Goal: Task Accomplishment & Management: Manage account settings

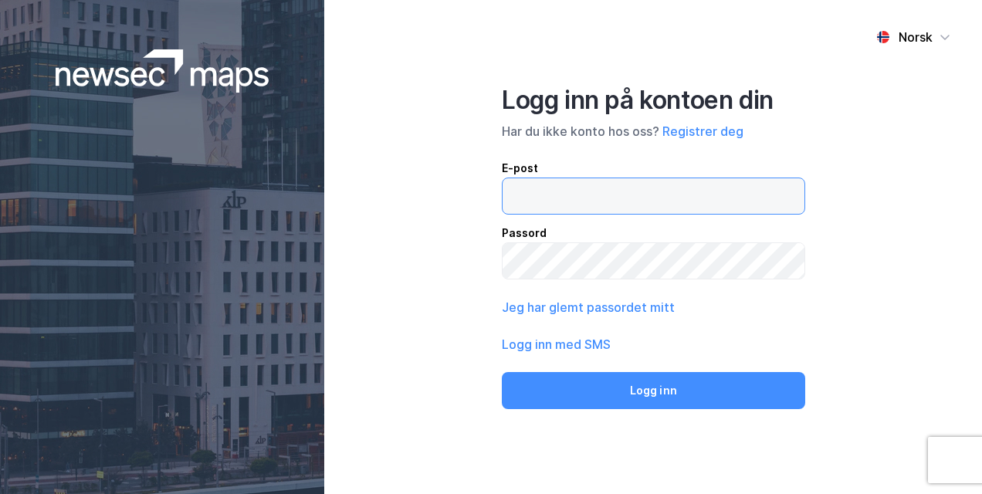
click at [564, 197] on input "email" at bounding box center [654, 196] width 302 height 36
type input "T"
type input "[EMAIL_ADDRESS][PERSON_NAME][DOMAIN_NAME]"
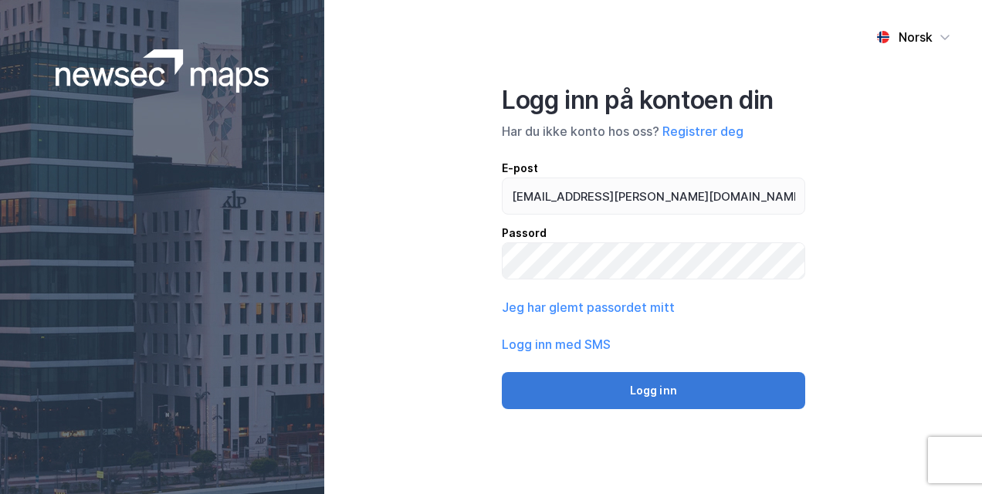
click at [622, 400] on button "Logg inn" at bounding box center [653, 390] width 303 height 37
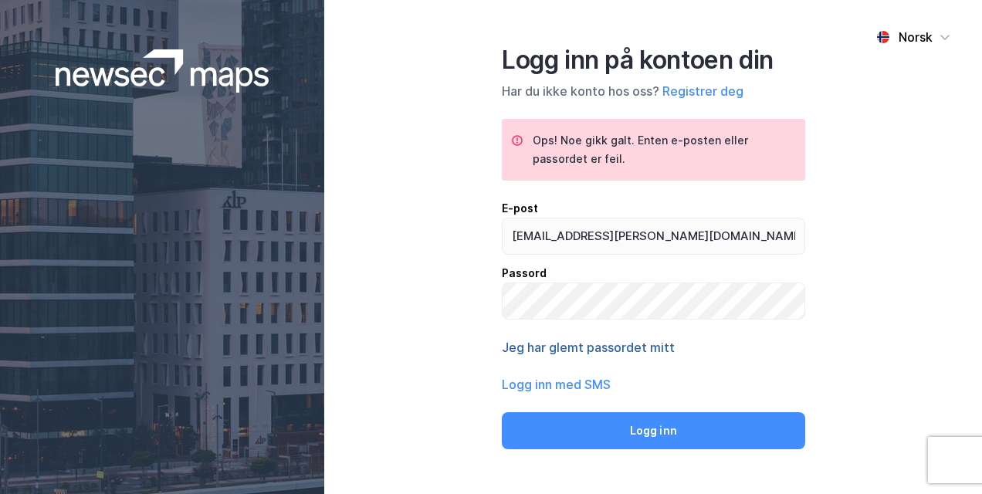
click at [595, 350] on button "Jeg har glemt passordet mitt" at bounding box center [588, 347] width 173 height 19
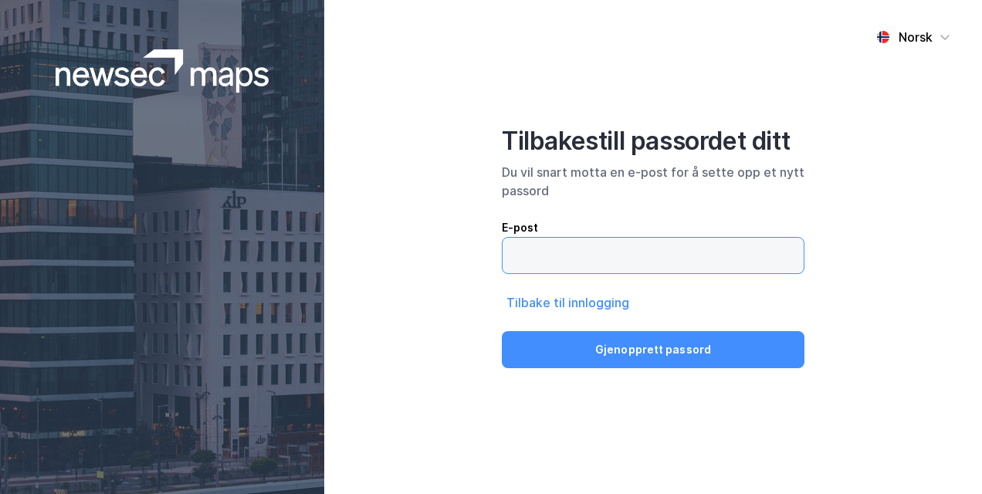
click at [595, 258] on input "email" at bounding box center [653, 256] width 301 height 36
click at [701, 255] on input "trond.[PERSON_NAME].[PERSON_NAME]" at bounding box center [653, 256] width 301 height 36
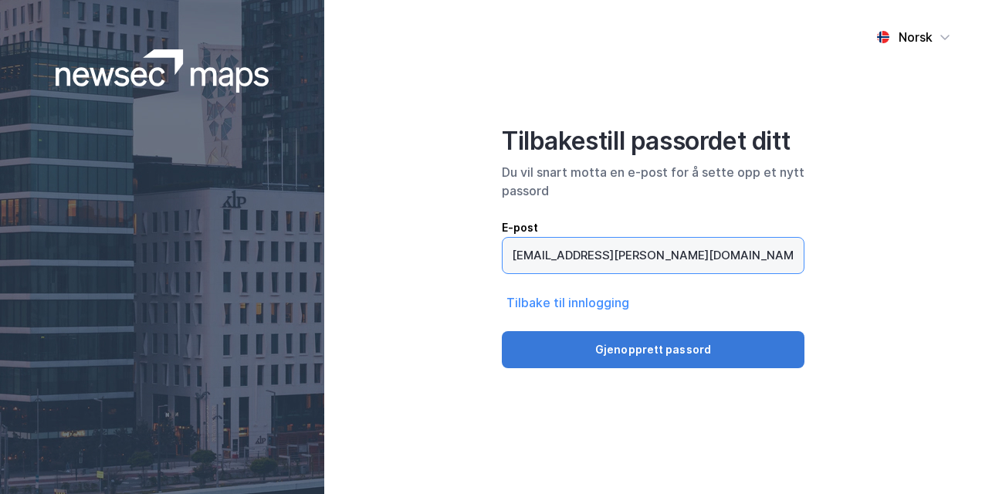
type input "[EMAIL_ADDRESS][PERSON_NAME][DOMAIN_NAME]"
click at [652, 349] on button "Gjenopprett passord" at bounding box center [653, 349] width 303 height 37
